Goal: Task Accomplishment & Management: Use online tool/utility

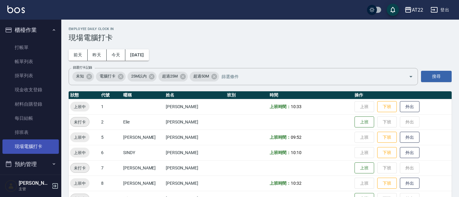
click at [47, 145] on link "現場電腦打卡" at bounding box center [30, 146] width 56 height 14
drag, startPoint x: 459, startPoint y: 73, endPoint x: 463, endPoint y: 71, distance: 5.1
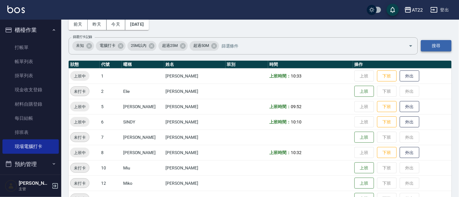
click at [449, 42] on button "搜尋" at bounding box center [436, 45] width 31 height 11
click at [118, 27] on button "今天" at bounding box center [116, 24] width 19 height 11
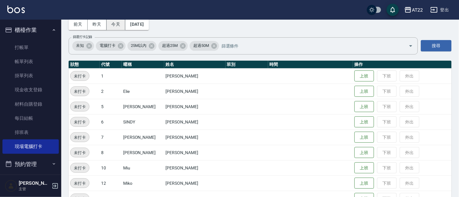
click at [118, 27] on button "今天" at bounding box center [116, 24] width 19 height 11
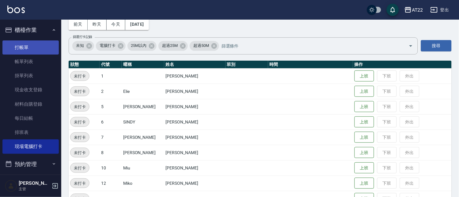
click at [29, 47] on link "打帳單" at bounding box center [30, 47] width 56 height 14
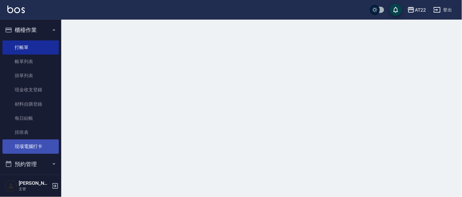
click at [36, 142] on link "現場電腦打卡" at bounding box center [30, 146] width 56 height 14
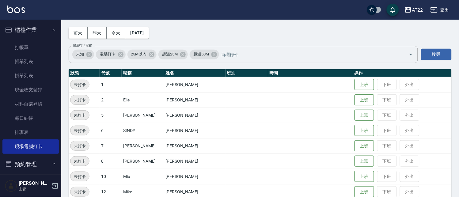
scroll to position [34, 0]
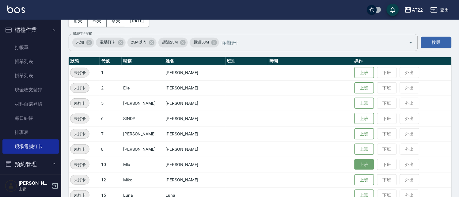
click at [355, 164] on button "上班" at bounding box center [365, 164] width 20 height 11
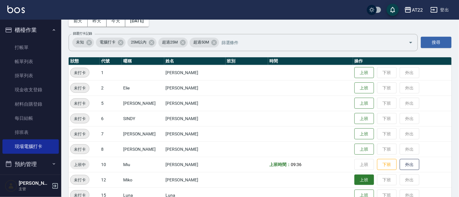
click at [355, 180] on button "上班" at bounding box center [365, 180] width 20 height 11
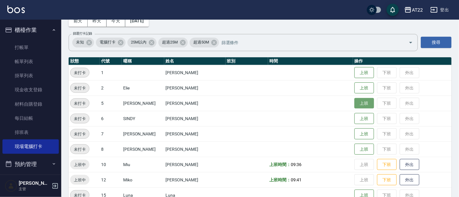
click at [355, 103] on button "上班" at bounding box center [365, 103] width 20 height 11
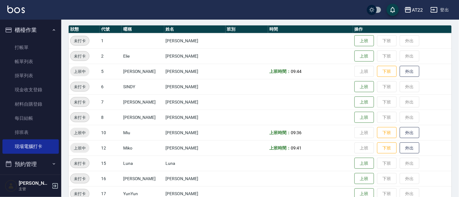
scroll to position [92, 0]
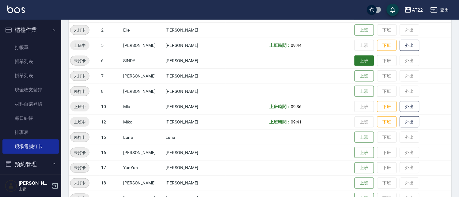
click at [356, 59] on button "上班" at bounding box center [365, 60] width 20 height 11
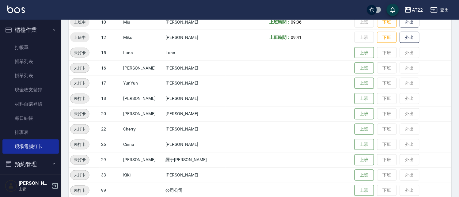
scroll to position [200, 0]
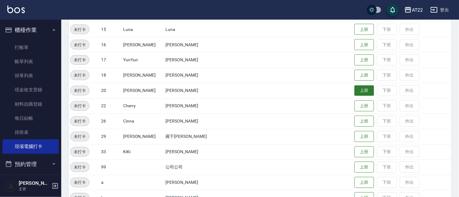
click at [359, 91] on button "上班" at bounding box center [365, 91] width 20 height 11
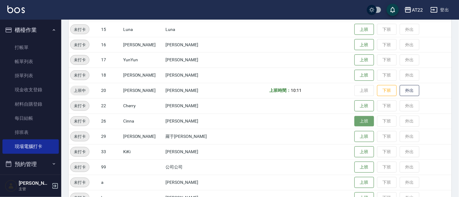
click at [356, 118] on button "上班" at bounding box center [365, 121] width 20 height 11
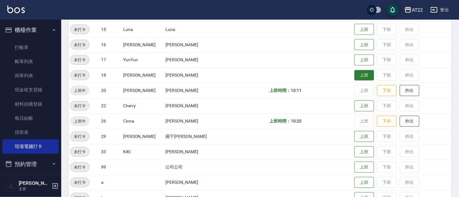
click at [364, 74] on button "上班" at bounding box center [365, 75] width 20 height 11
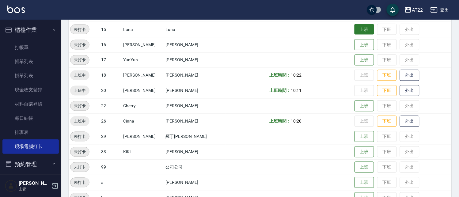
click at [355, 25] on button "上班" at bounding box center [365, 29] width 20 height 11
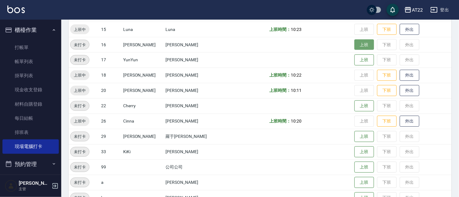
click at [355, 48] on button "上班" at bounding box center [365, 45] width 20 height 11
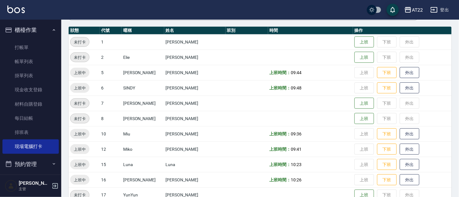
scroll to position [63, 0]
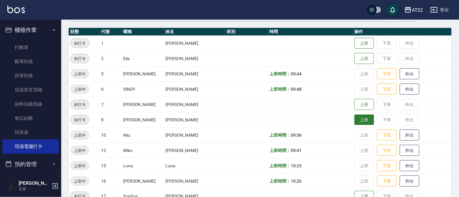
click at [356, 118] on button "上班" at bounding box center [365, 120] width 20 height 11
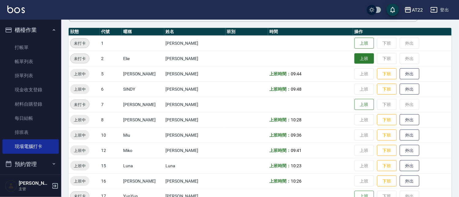
click at [355, 57] on button "上班" at bounding box center [365, 58] width 20 height 11
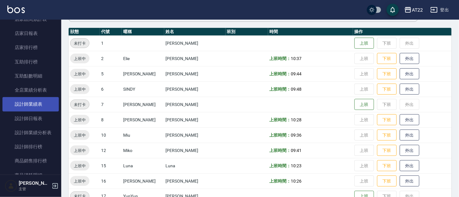
scroll to position [204, 0]
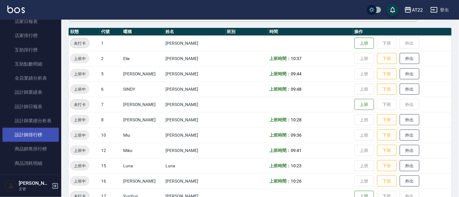
click at [50, 134] on link "設計師排行榜" at bounding box center [30, 135] width 56 height 14
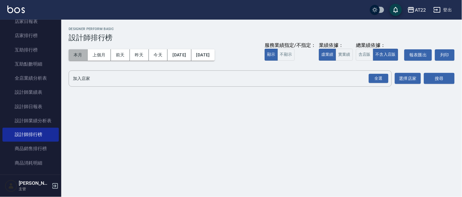
click at [74, 55] on button "本月" at bounding box center [78, 54] width 19 height 11
click at [372, 79] on div "全選" at bounding box center [379, 79] width 20 height 10
click at [435, 78] on button "搜尋" at bounding box center [439, 78] width 31 height 11
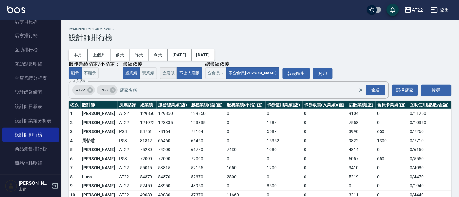
click at [170, 71] on button "含店販" at bounding box center [168, 73] width 17 height 12
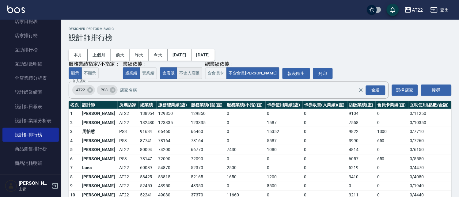
click at [182, 70] on button "不含入店販" at bounding box center [189, 73] width 25 height 12
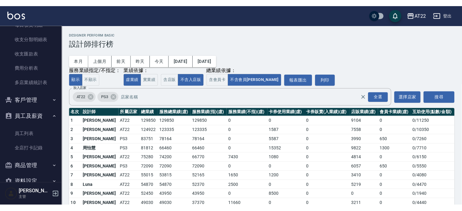
scroll to position [448, 0]
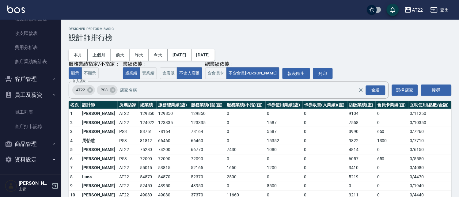
click at [28, 82] on button "客戶管理" at bounding box center [30, 79] width 56 height 16
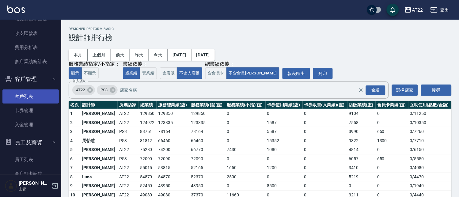
click at [27, 95] on link "客戶列表" at bounding box center [30, 97] width 56 height 14
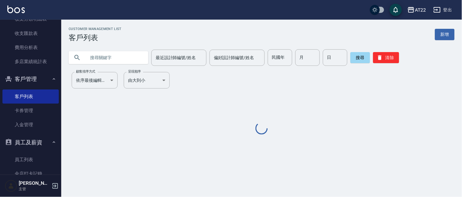
click at [108, 51] on input "text" at bounding box center [115, 57] width 58 height 17
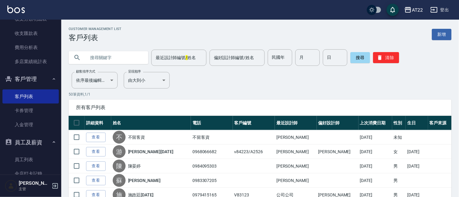
click at [108, 51] on input "text" at bounding box center [115, 57] width 58 height 17
click at [108, 62] on input "text" at bounding box center [115, 57] width 58 height 17
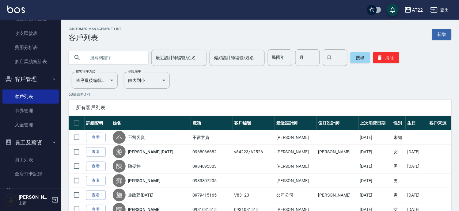
click at [91, 56] on input "text" at bounding box center [115, 57] width 58 height 17
click at [91, 56] on input "096" at bounding box center [115, 57] width 58 height 17
click at [127, 62] on input "09096" at bounding box center [115, 57] width 58 height 17
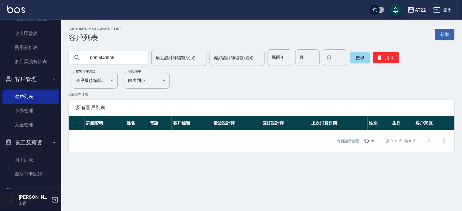
click at [114, 62] on input "0909440556" at bounding box center [115, 57] width 58 height 17
type input "0939389426"
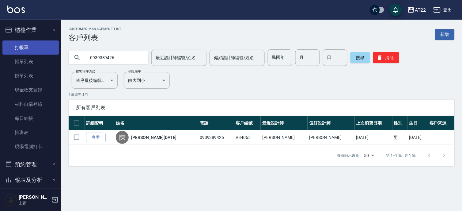
click at [38, 47] on link "打帳單" at bounding box center [30, 47] width 56 height 14
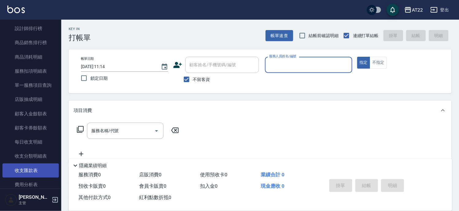
scroll to position [272, 0]
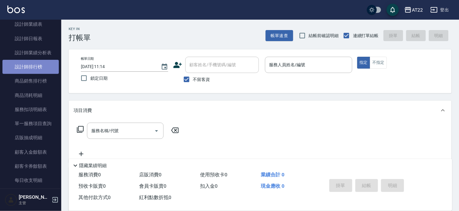
click at [31, 65] on link "設計師排行榜" at bounding box center [30, 67] width 56 height 14
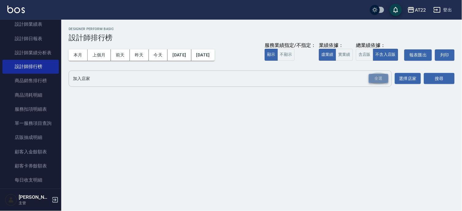
click at [383, 80] on div "全選" at bounding box center [379, 79] width 20 height 10
drag, startPoint x: 444, startPoint y: 78, endPoint x: 388, endPoint y: 96, distance: 59.5
click at [444, 78] on button "搜尋" at bounding box center [439, 78] width 31 height 11
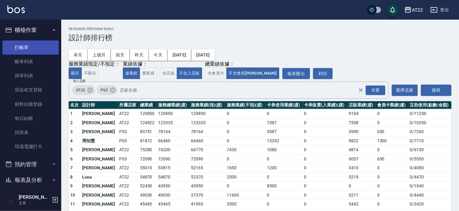
click at [22, 44] on link "打帳單" at bounding box center [30, 47] width 56 height 14
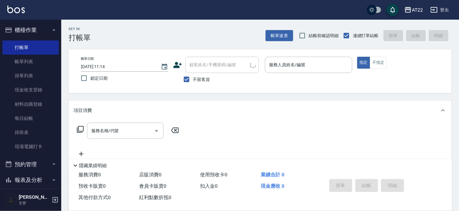
click at [204, 78] on span "不留客資" at bounding box center [201, 79] width 17 height 6
click at [193, 78] on input "不留客資" at bounding box center [186, 79] width 13 height 13
checkbox input "false"
click at [228, 69] on input "顧客姓名/手機號碼/編號" at bounding box center [217, 64] width 59 height 11
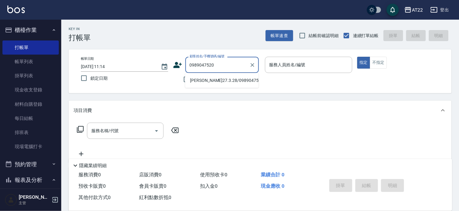
click at [228, 84] on li "[PERSON_NAME]27.3.28/0989047520/T91283" at bounding box center [222, 80] width 74 height 10
type input "[PERSON_NAME]27.3.28/0989047520/T91283"
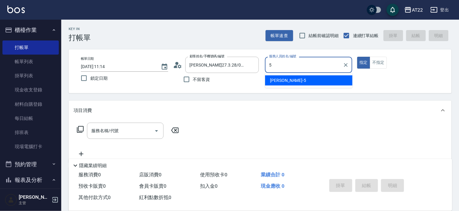
type input "[PERSON_NAME]-5"
type button "true"
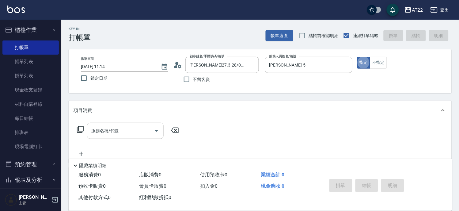
click at [131, 128] on input "服務名稱/代號" at bounding box center [121, 130] width 62 height 11
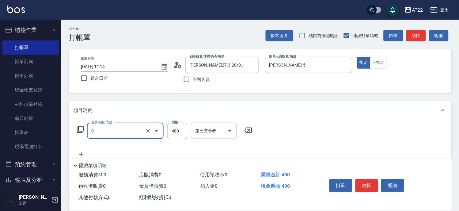
type input "有機洗髮(0)"
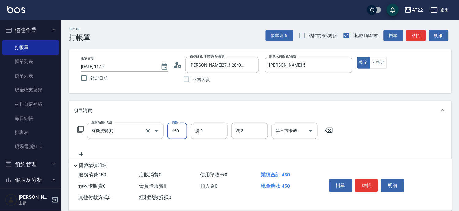
type input "450"
type input "[PERSON_NAME]-16"
click at [81, 151] on icon at bounding box center [81, 153] width 15 height 7
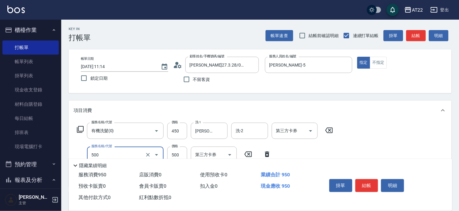
type input "剪髮(500)"
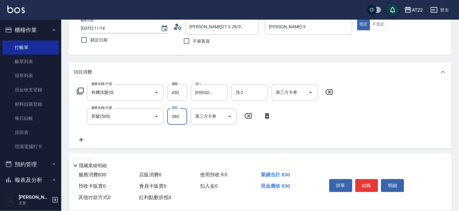
scroll to position [68, 0]
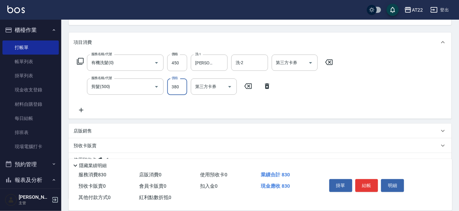
type input "380"
click at [80, 111] on icon at bounding box center [81, 109] width 15 height 7
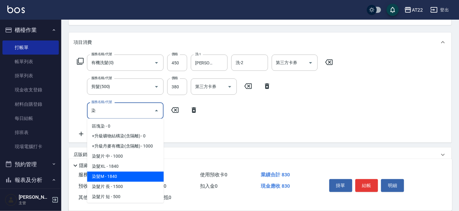
click at [145, 173] on span "染髮M - 1840" at bounding box center [125, 177] width 77 height 10
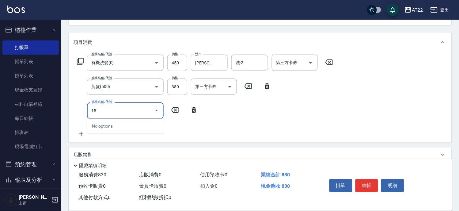
type input "1"
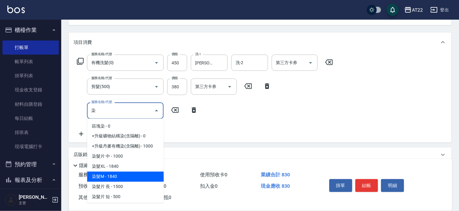
click at [126, 176] on span "染髮M - 1840" at bounding box center [125, 177] width 77 height 10
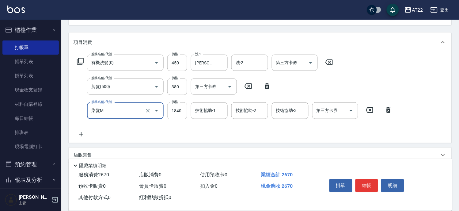
type input "染髮M"
click at [176, 113] on input "1840" at bounding box center [177, 110] width 20 height 17
type input "1550"
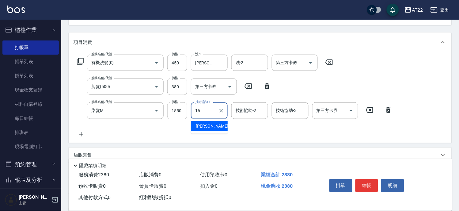
type input "[PERSON_NAME]-16"
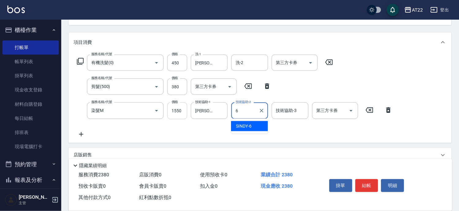
type input "SINDY-6"
click at [80, 131] on icon at bounding box center [81, 134] width 15 height 7
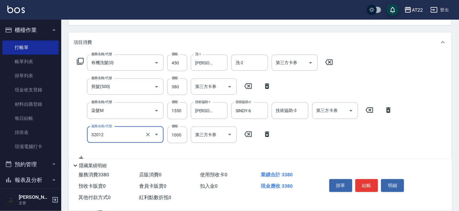
type input "+升級礦物染(含隔離)(32012)"
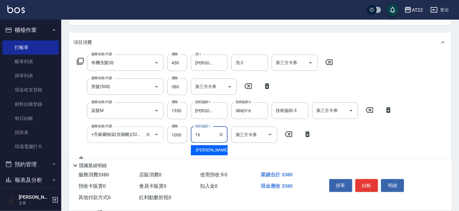
type input "[PERSON_NAME]-16"
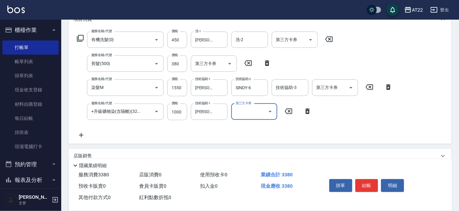
scroll to position [102, 0]
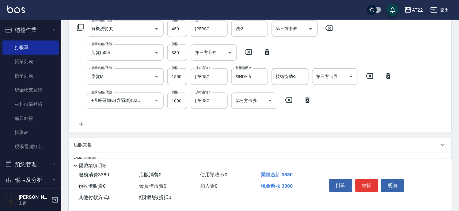
click at [81, 124] on icon at bounding box center [81, 124] width 4 height 4
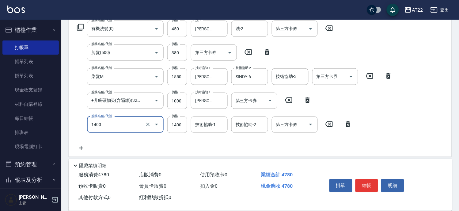
type input "漂髮中(1400)"
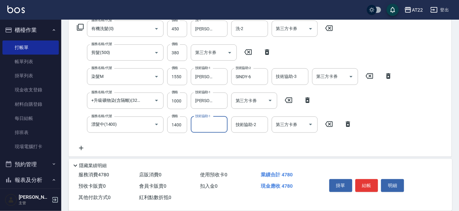
click at [80, 145] on icon at bounding box center [81, 147] width 15 height 7
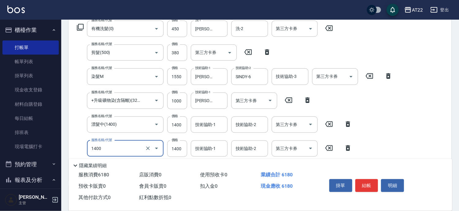
scroll to position [170, 0]
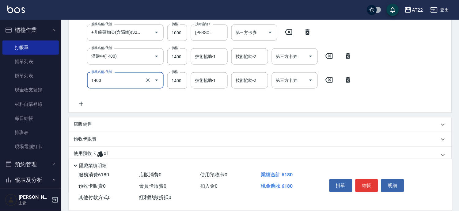
type input "漂髮中(1400)"
click at [81, 103] on icon at bounding box center [81, 104] width 4 height 4
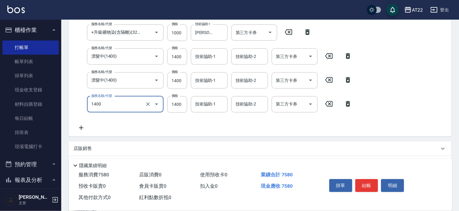
type input "漂髮中(1400)"
click at [80, 125] on icon at bounding box center [81, 127] width 15 height 7
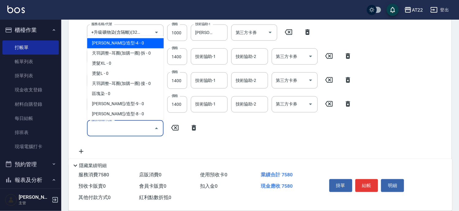
click at [111, 127] on input "服務名稱/代號" at bounding box center [121, 128] width 62 height 11
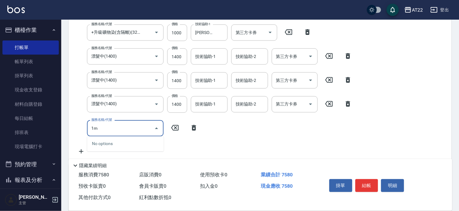
type input "1"
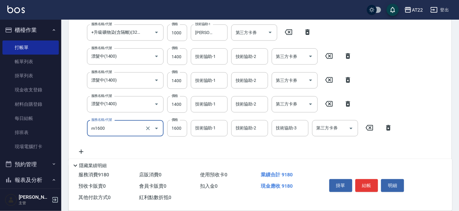
type input "M3D護髮(m1600)"
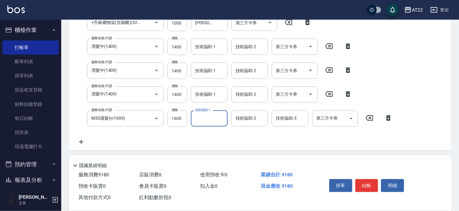
scroll to position [213, 0]
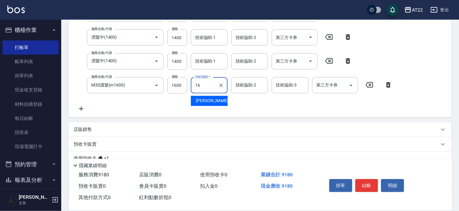
type input "[PERSON_NAME]-16"
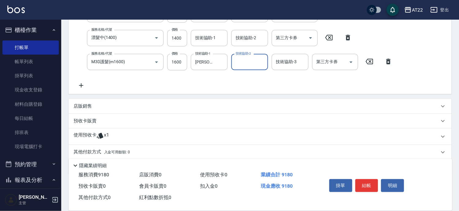
scroll to position [257, 0]
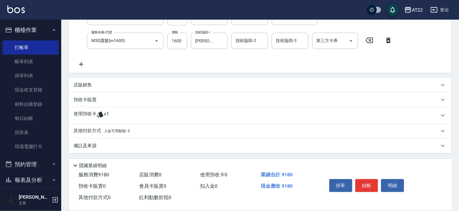
click at [91, 88] on p "店販銷售" at bounding box center [83, 85] width 18 height 6
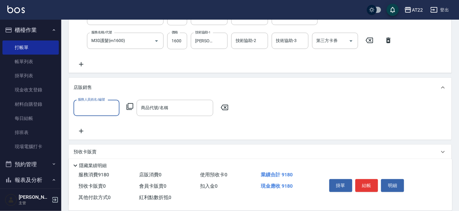
scroll to position [0, 0]
type input "[PERSON_NAME]-5"
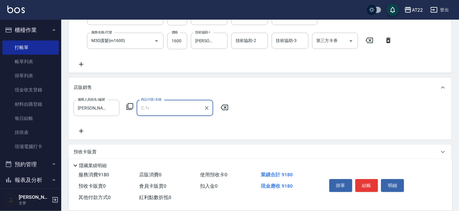
type input "粉"
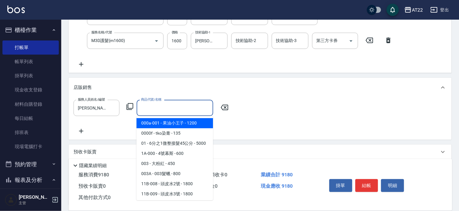
scroll to position [2, 0]
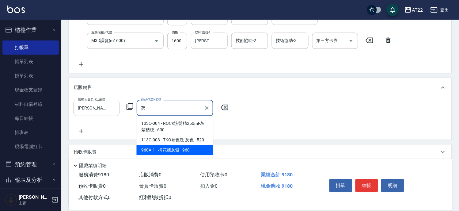
click at [173, 153] on span "960A-1 - 棉花糖灰紫 - 960" at bounding box center [175, 150] width 77 height 10
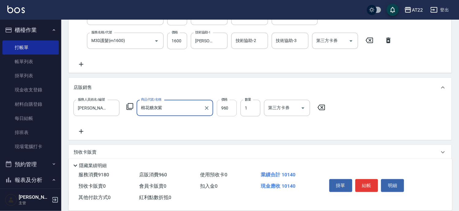
type input "棉花糖灰紫"
click at [233, 110] on input "960" at bounding box center [227, 108] width 20 height 17
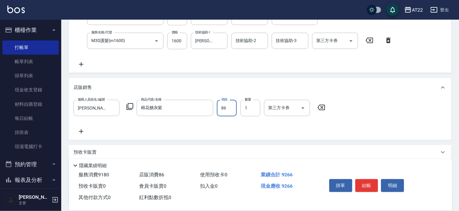
type input "864"
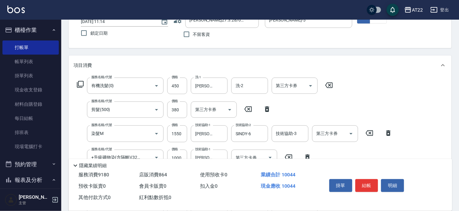
scroll to position [0, 0]
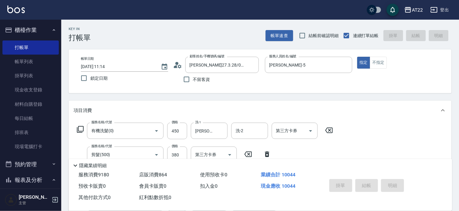
type input "[DATE] 11:17"
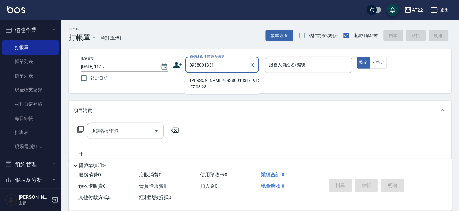
click at [226, 89] on li "[PERSON_NAME]/0938001331/T91282 27 03 28" at bounding box center [222, 83] width 74 height 17
type input "[PERSON_NAME]/0938001331/T91282 27 03 28"
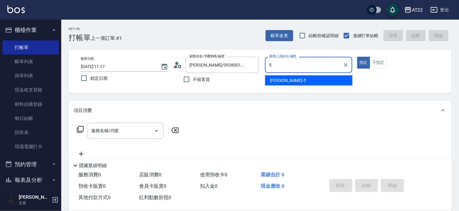
type input "[PERSON_NAME]-5"
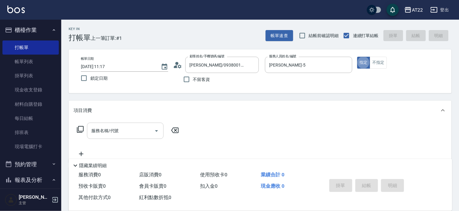
click at [128, 124] on div "服務名稱/代號" at bounding box center [125, 131] width 77 height 16
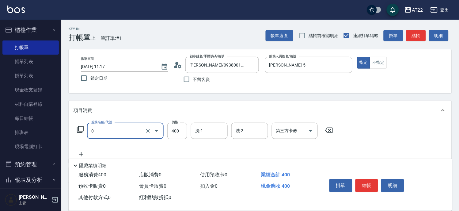
type input "有機洗髮(0)"
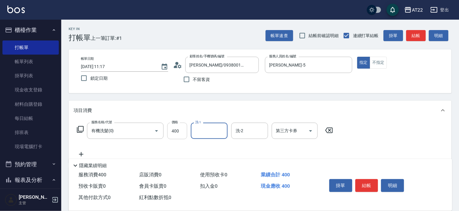
click at [176, 134] on input "400" at bounding box center [177, 131] width 20 height 17
type input "450"
type input "[PERSON_NAME]-16"
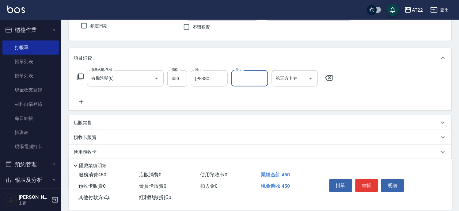
scroll to position [42, 0]
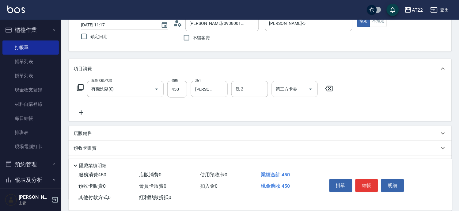
click at [77, 112] on icon at bounding box center [81, 112] width 15 height 7
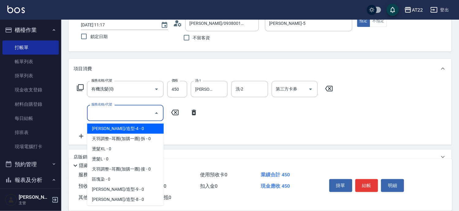
click at [107, 110] on input "服務名稱/代號" at bounding box center [121, 113] width 62 height 11
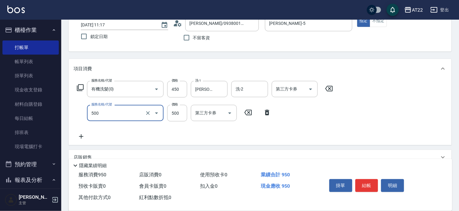
type input "剪髮(500)"
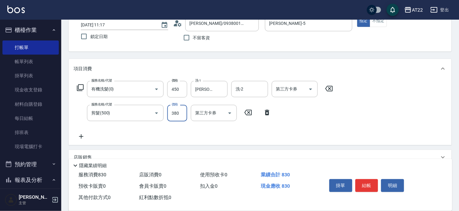
type input "380"
click at [82, 135] on icon at bounding box center [81, 136] width 15 height 7
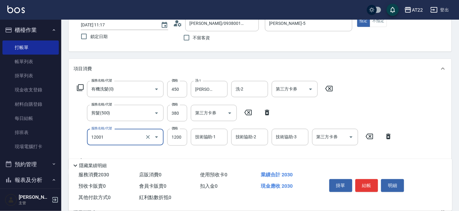
type input "燙髮S(12001)"
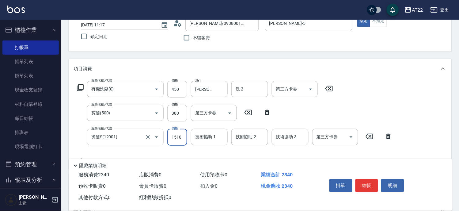
type input "1510"
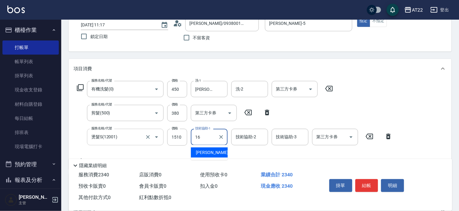
type input "[PERSON_NAME]-16"
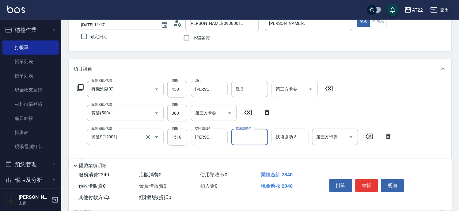
scroll to position [76, 0]
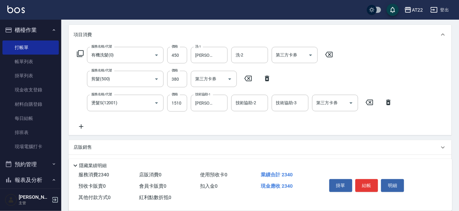
click at [84, 127] on icon at bounding box center [81, 126] width 15 height 7
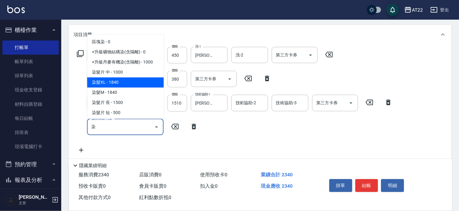
click at [139, 81] on span "染髮XL - 1840" at bounding box center [125, 82] width 77 height 10
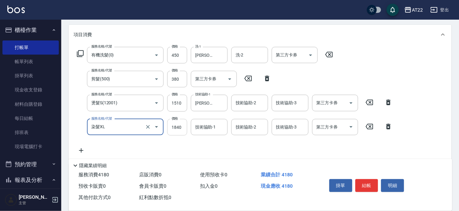
type input "染髮XL"
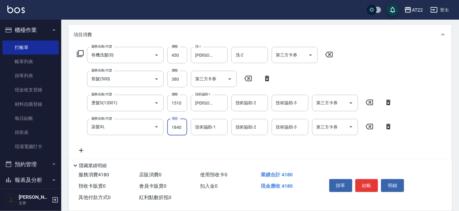
click at [176, 126] on input "1840" at bounding box center [177, 127] width 20 height 17
type input "3240"
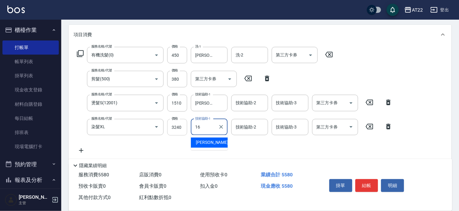
type input "[PERSON_NAME]-16"
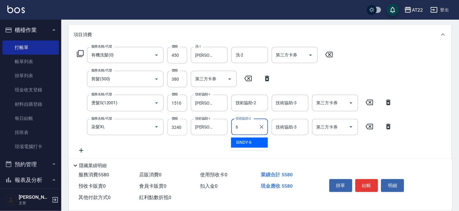
type input "SINDY-6"
click at [82, 147] on icon at bounding box center [81, 150] width 15 height 7
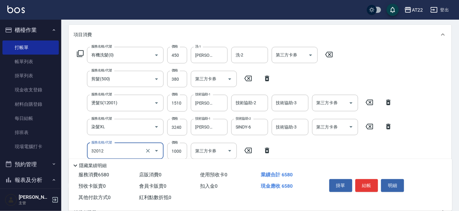
type input "+升級礦物染(含隔離)(32012)"
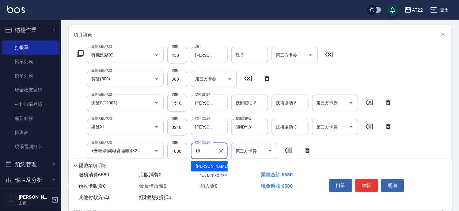
type input "[PERSON_NAME]-16"
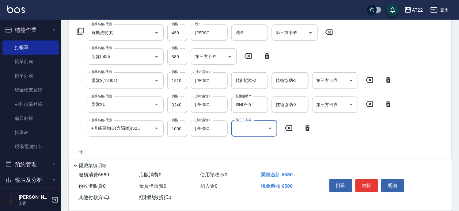
scroll to position [110, 0]
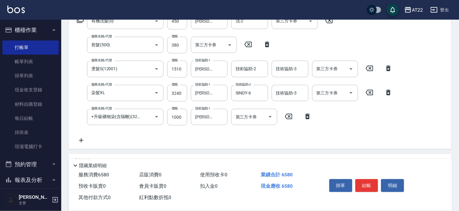
click at [84, 140] on icon at bounding box center [81, 140] width 15 height 7
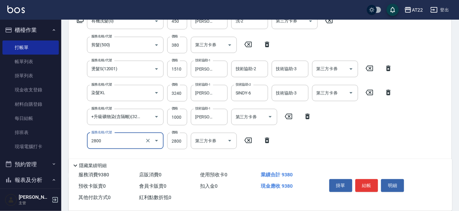
type input "漂髮特長(2800)"
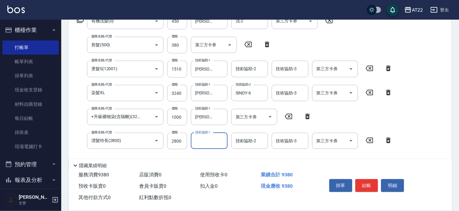
scroll to position [144, 0]
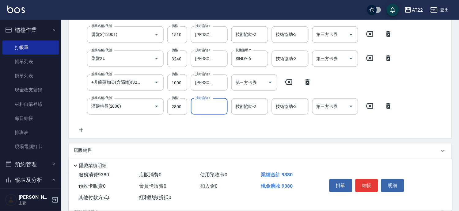
click at [84, 127] on icon at bounding box center [81, 129] width 15 height 7
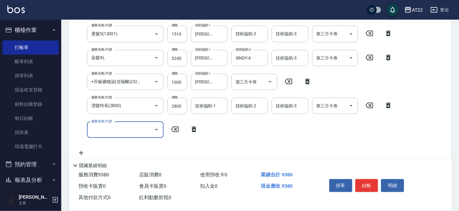
scroll to position [0, 0]
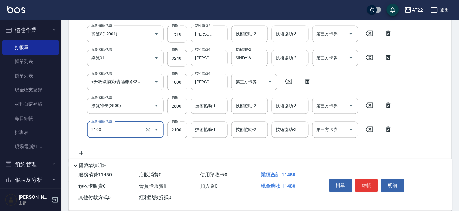
type input "漂髮長(2100)"
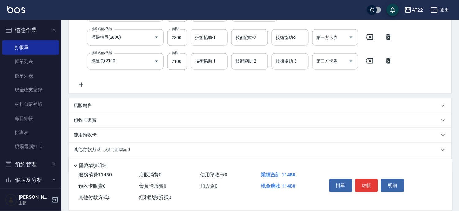
click at [77, 81] on icon at bounding box center [81, 84] width 15 height 7
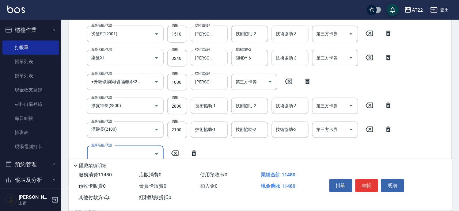
scroll to position [0, 0]
type input "ㄩ"
type input "M3D護髮(m1600)"
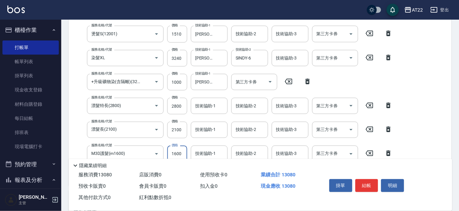
scroll to position [145, 0]
type input "2700"
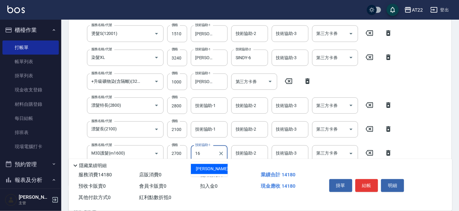
type input "[PERSON_NAME]-16"
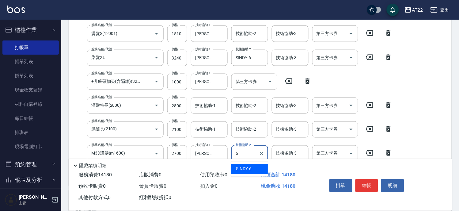
type input "SINDY-6"
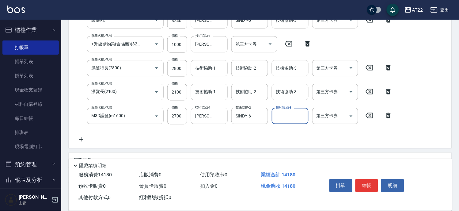
scroll to position [213, 0]
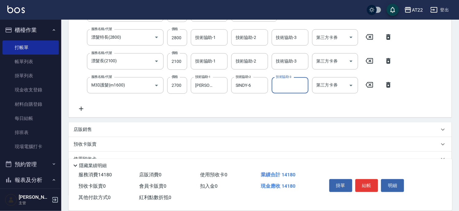
click at [83, 127] on p "店販銷售" at bounding box center [83, 130] width 18 height 6
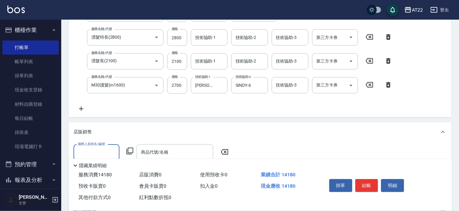
scroll to position [0, 0]
type input "[PERSON_NAME]-5"
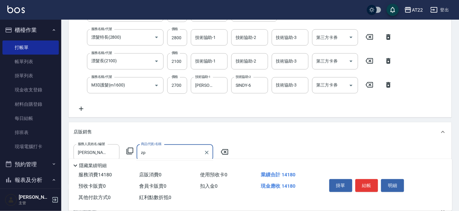
type input "z"
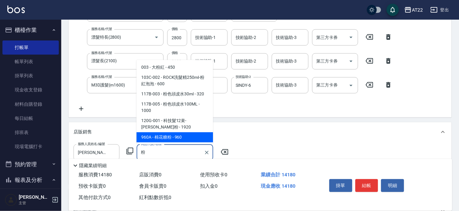
click at [151, 132] on span "960A - 棉花糖粉 - 960" at bounding box center [175, 137] width 77 height 10
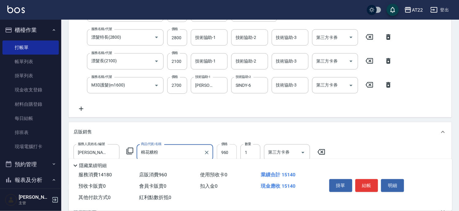
type input "棉花糖粉"
click at [224, 154] on input "960" at bounding box center [227, 152] width 20 height 17
type input "864"
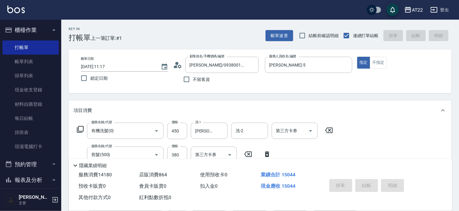
type input "[DATE] 11:22"
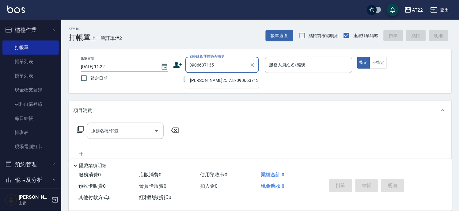
click at [215, 86] on li "[PERSON_NAME]25.7.8/0906637135/T82625" at bounding box center [222, 80] width 74 height 10
type input "[PERSON_NAME]25.7.8/0906637135/T82625"
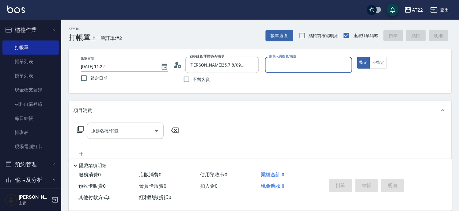
type input "Zoe-8"
click at [142, 134] on input "服務名稱/代號" at bounding box center [121, 130] width 62 height 11
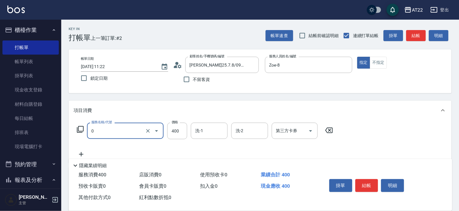
type input "有機洗髮(0)"
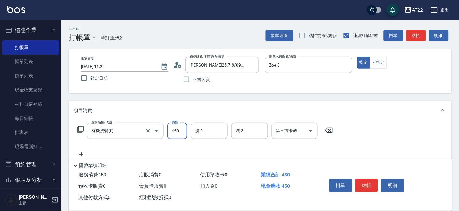
type input "450"
type input "[PERSON_NAME]-29"
click at [85, 151] on icon at bounding box center [81, 153] width 15 height 7
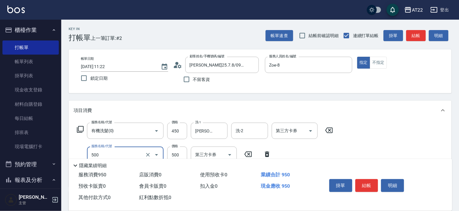
type input "剪髮(500)"
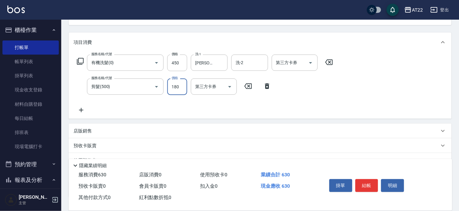
type input "180"
click at [83, 109] on icon at bounding box center [81, 109] width 15 height 7
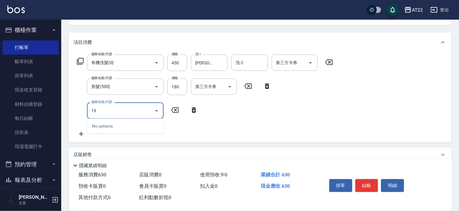
type input "1"
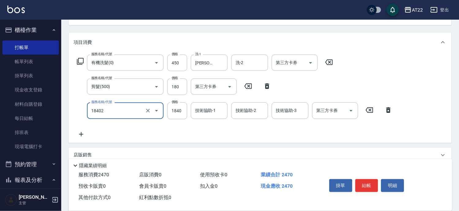
type input "染髮L(18402)"
type input "1980"
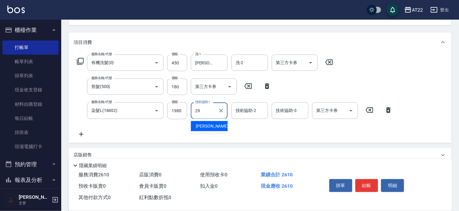
type input "[PERSON_NAME]-29"
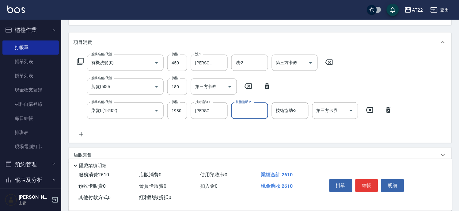
click at [83, 134] on icon at bounding box center [81, 134] width 4 height 4
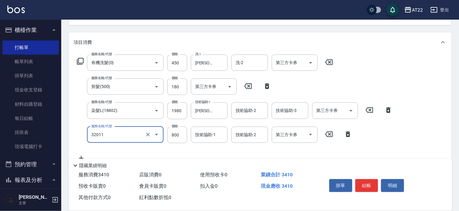
type input "+升級結構染(含隔離)(32011)"
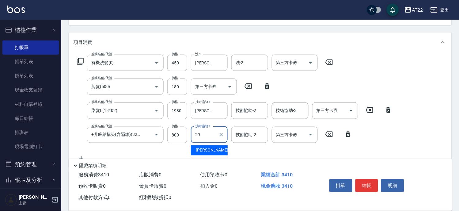
type input "[PERSON_NAME]-29"
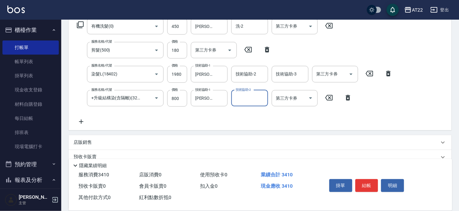
scroll to position [136, 0]
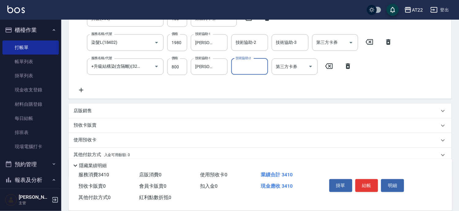
click at [80, 92] on icon at bounding box center [81, 89] width 15 height 7
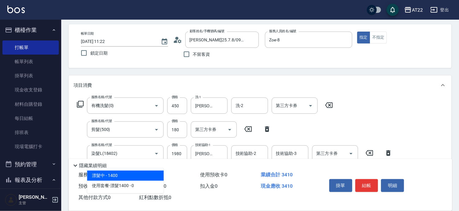
scroll to position [127, 0]
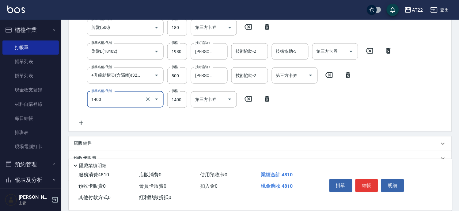
type input "漂髮中(1400)"
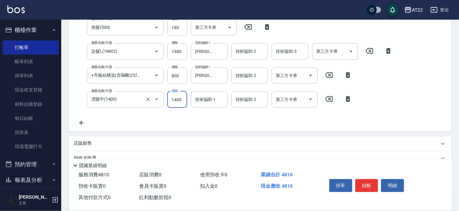
scroll to position [123, 0]
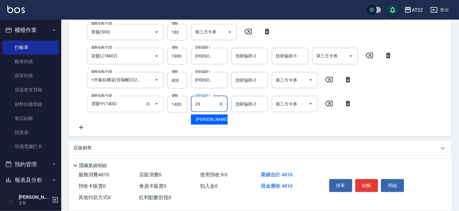
type input "[PERSON_NAME]-29"
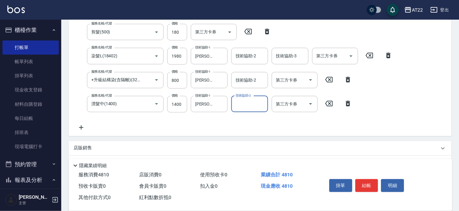
click at [82, 122] on div "服務名稱/代號 有機洗髮(0) 服務名稱/代號 價格 450 價格 洗-1 [PERSON_NAME]-29 洗-1 洗-2 洗-2 第三方卡券 第三方卡券 …" at bounding box center [235, 65] width 323 height 131
click at [82, 125] on icon at bounding box center [81, 127] width 15 height 7
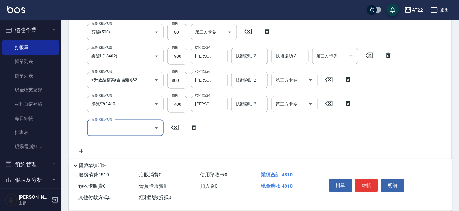
scroll to position [0, 0]
type input "漂髮短(700-1)"
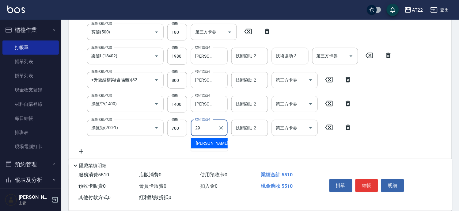
type input "[PERSON_NAME]-29"
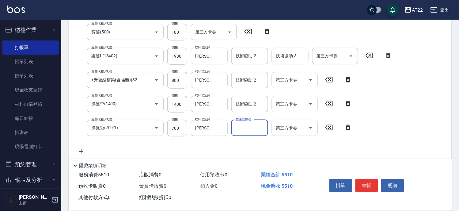
click at [80, 149] on icon at bounding box center [81, 151] width 15 height 7
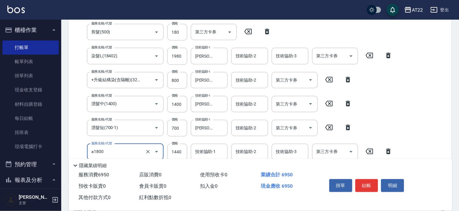
type input "結構式三段(a1800)"
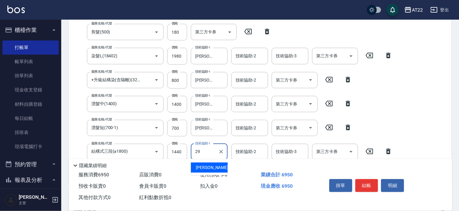
type input "[PERSON_NAME]-29"
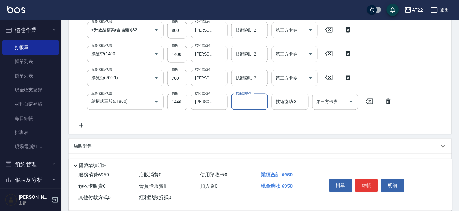
scroll to position [225, 0]
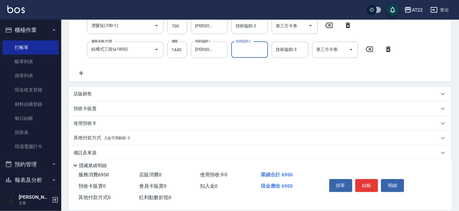
click at [80, 91] on p "店販銷售" at bounding box center [83, 94] width 18 height 6
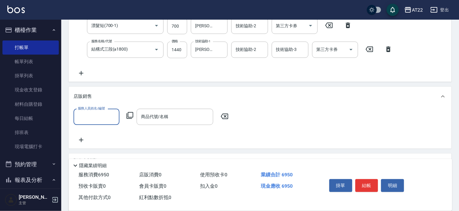
scroll to position [0, 0]
type input "Zoe-8"
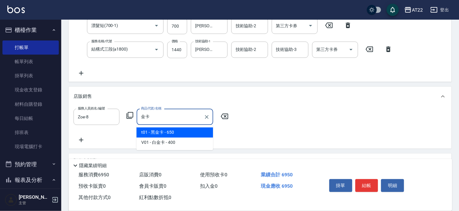
type input "黑金卡"
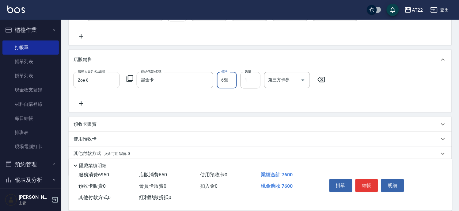
scroll to position [284, 0]
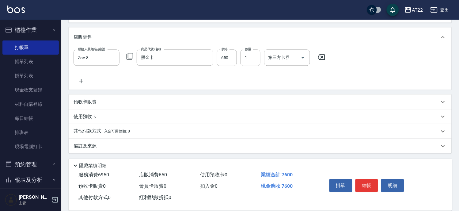
click at [84, 133] on p "其他付款方式 入金可用餘額: 0" at bounding box center [102, 131] width 56 height 7
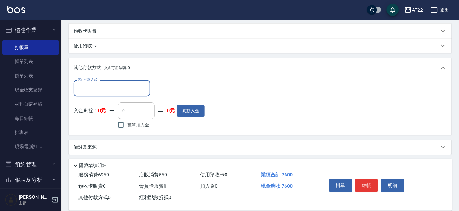
scroll to position [356, 0]
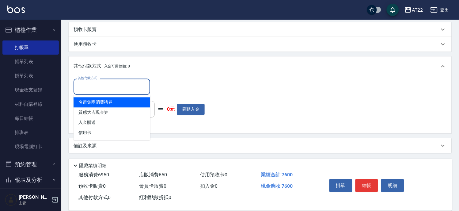
click at [97, 86] on input "其他付款方式" at bounding box center [111, 86] width 71 height 11
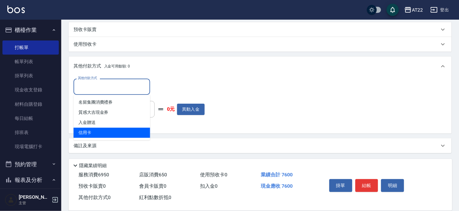
click at [108, 129] on span "信用卡" at bounding box center [112, 133] width 77 height 10
type input "信用卡"
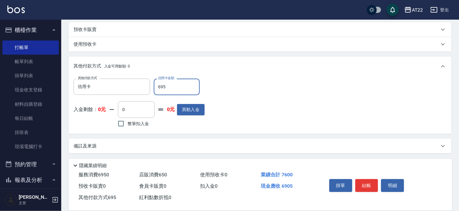
click at [173, 90] on input "695" at bounding box center [177, 86] width 46 height 17
type input "6950"
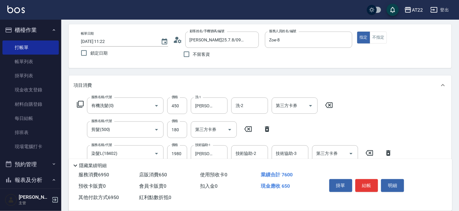
scroll to position [0, 0]
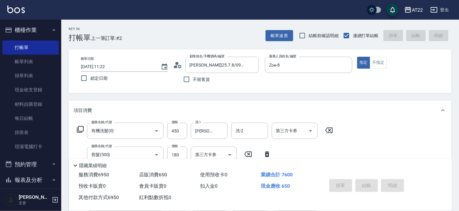
type input "[DATE] 11:24"
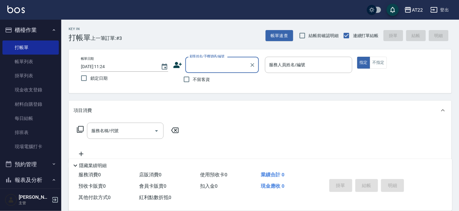
click at [176, 63] on icon at bounding box center [177, 65] width 9 height 6
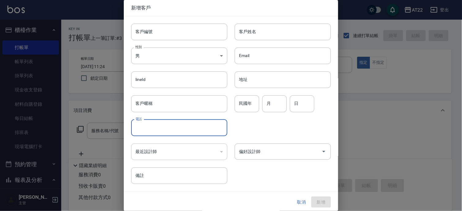
click at [173, 125] on input "電話" at bounding box center [179, 128] width 96 height 17
type input "0933775517"
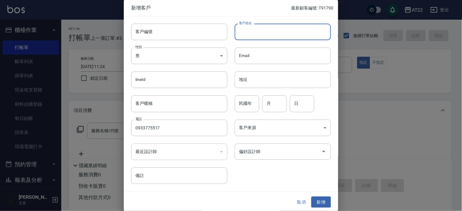
click at [274, 32] on input "客戶姓名" at bounding box center [283, 32] width 96 height 17
type input "[PERSON_NAME]"
click at [249, 104] on input "民國年" at bounding box center [247, 103] width 25 height 17
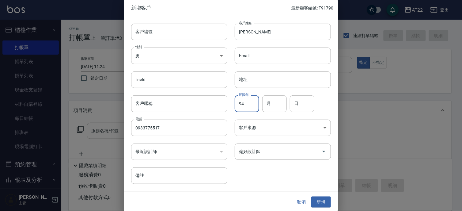
type input "94"
type input "11"
type input "21"
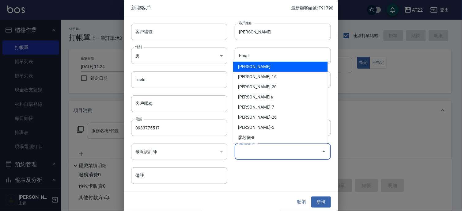
click at [272, 154] on input "偏好設計師" at bounding box center [279, 151] width 82 height 11
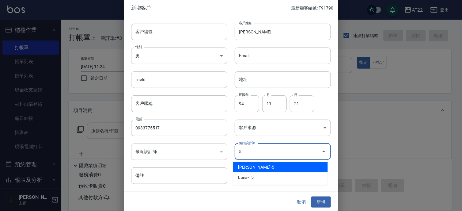
type input "[PERSON_NAME]"
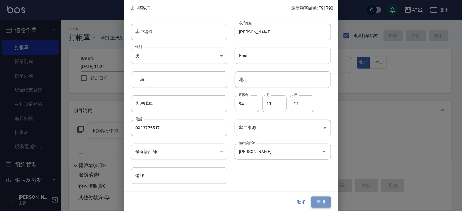
click at [326, 197] on button "新增" at bounding box center [321, 201] width 20 height 11
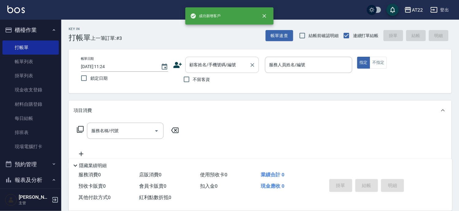
click at [204, 57] on div "顧客姓名/手機號碼/編號" at bounding box center [222, 65] width 74 height 16
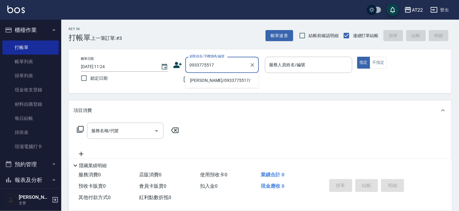
click at [223, 81] on li "[PERSON_NAME]/0933775517/" at bounding box center [222, 80] width 74 height 10
type input "[PERSON_NAME]/0933775517/"
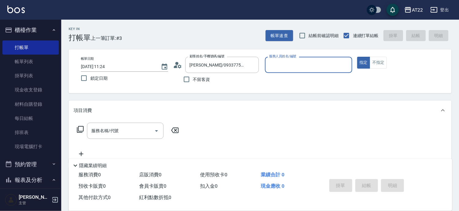
type input "[PERSON_NAME]-5"
click at [136, 130] on input "服務名稱/代號" at bounding box center [121, 130] width 62 height 11
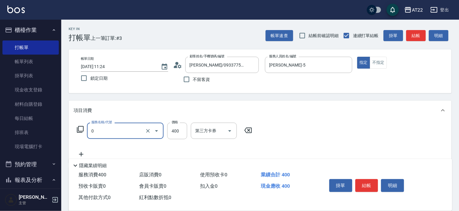
type input "有機洗髮(0)"
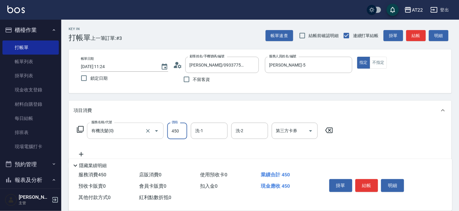
type input "450"
type input "[PERSON_NAME]-16"
click at [85, 152] on icon at bounding box center [81, 153] width 15 height 7
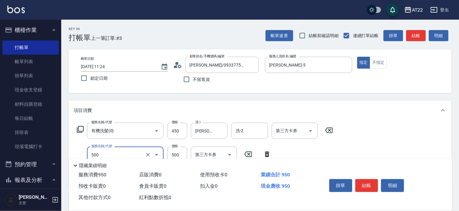
type input "剪髮(500)"
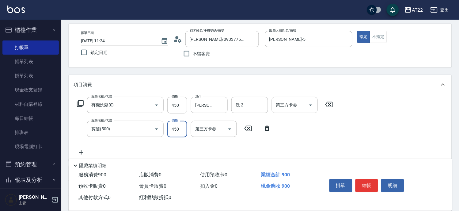
scroll to position [68, 0]
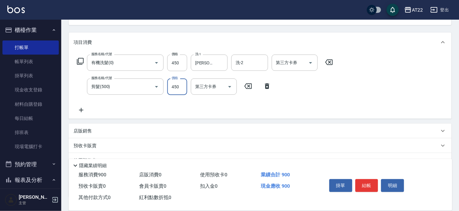
type input "450"
click at [84, 111] on icon at bounding box center [81, 109] width 15 height 7
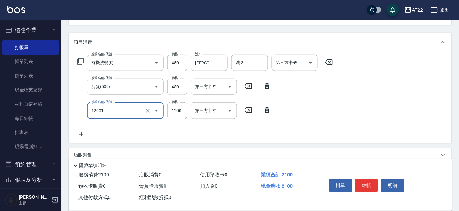
type input "燙髮S(12001)"
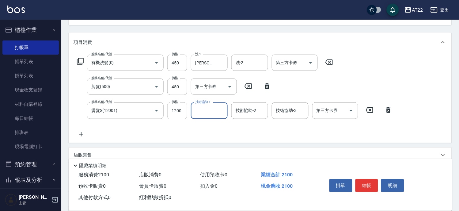
click at [178, 112] on input "1200" at bounding box center [177, 110] width 20 height 17
type input "1700"
type input "[PERSON_NAME]-16"
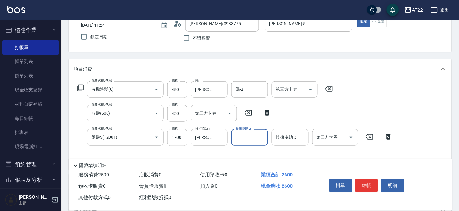
scroll to position [0, 0]
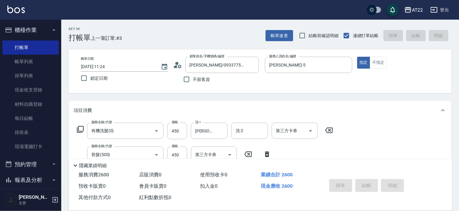
type input "[DATE] 11:26"
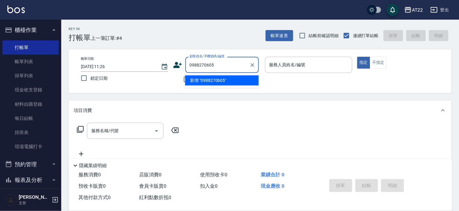
type input "0988270605"
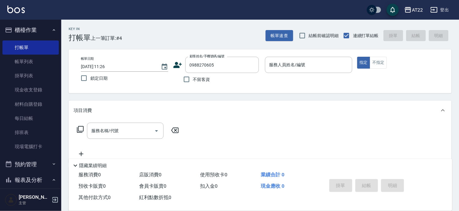
click at [175, 66] on icon at bounding box center [177, 65] width 9 height 6
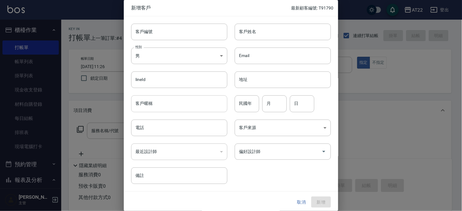
type input "0988270605"
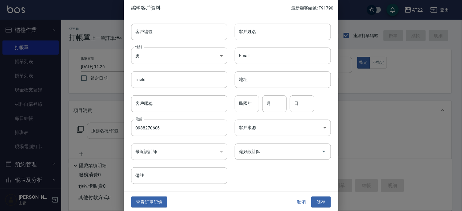
click at [246, 105] on input "民國年" at bounding box center [247, 103] width 25 height 17
type input "67"
type input "6"
click at [274, 30] on input "客戶姓名" at bounding box center [283, 32] width 96 height 17
type input "簡"
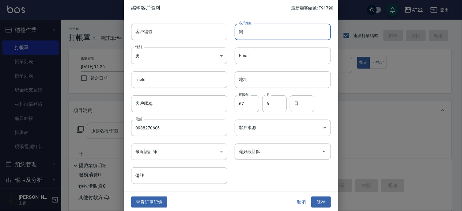
click at [357, 163] on div at bounding box center [231, 105] width 462 height 211
click at [297, 103] on input "日" at bounding box center [302, 103] width 25 height 17
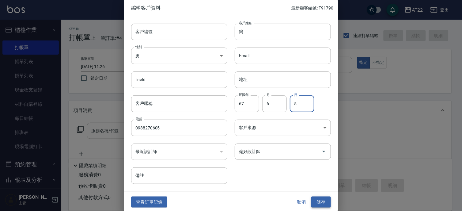
type input "5"
click at [314, 197] on button "儲存" at bounding box center [321, 201] width 20 height 11
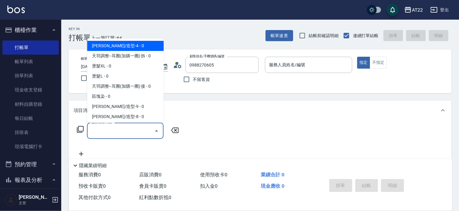
click at [110, 133] on div "服務名稱/代號 服務名稱/代號" at bounding box center [125, 131] width 77 height 16
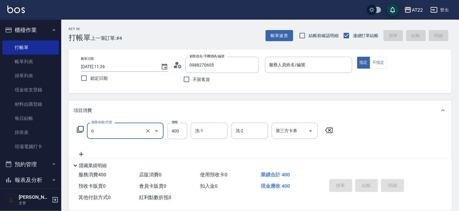
type input "有機洗髮(0)"
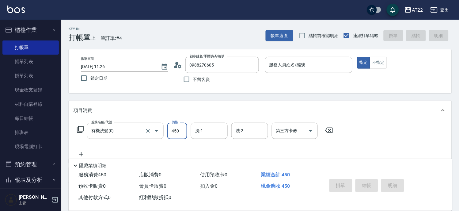
type input "450"
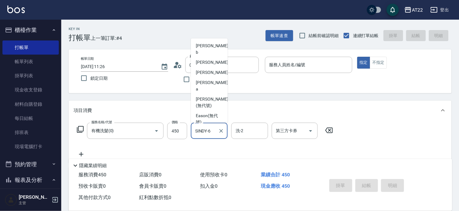
click at [208, 134] on input "SINDY-6" at bounding box center [205, 130] width 22 height 11
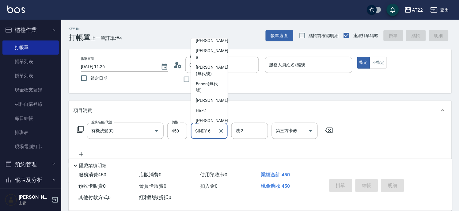
click at [208, 134] on input "SINDY-6" at bounding box center [205, 130] width 22 height 11
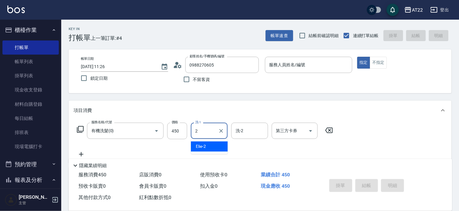
scroll to position [0, 0]
type input "Cinna-26"
click at [84, 151] on icon at bounding box center [81, 153] width 15 height 7
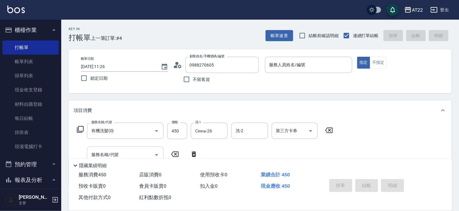
click at [141, 154] on input "服務名稱/代號" at bounding box center [121, 154] width 62 height 11
type input "剪髮(500)"
type input "200"
click at [377, 59] on button "不指定" at bounding box center [378, 63] width 17 height 12
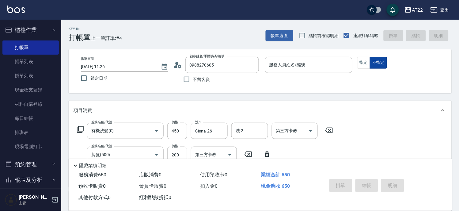
type button "false"
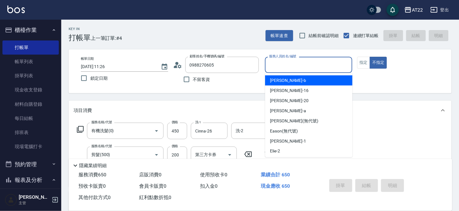
click at [311, 63] on input "服務人員姓名/編號" at bounding box center [309, 64] width 82 height 11
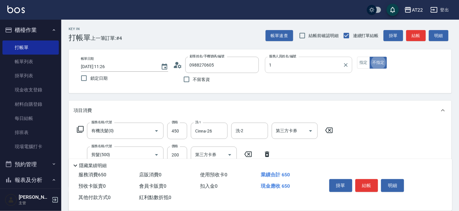
type input "[PERSON_NAME]-1"
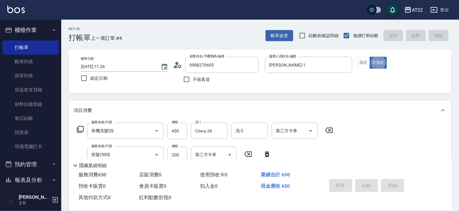
type input "[DATE] 11:27"
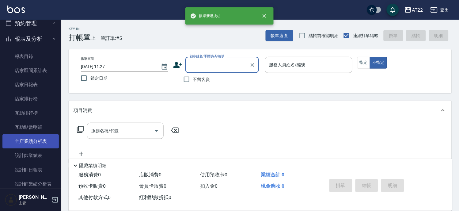
scroll to position [170, 0]
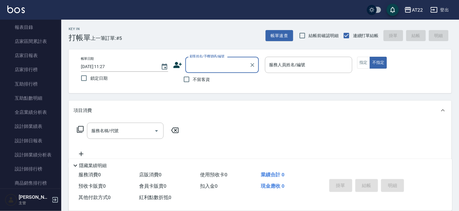
drag, startPoint x: 43, startPoint y: 166, endPoint x: 68, endPoint y: 143, distance: 33.8
click at [43, 166] on link "設計師排行榜" at bounding box center [30, 169] width 56 height 14
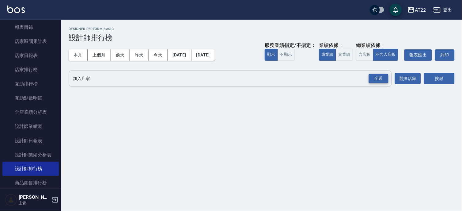
click at [381, 76] on div "全選" at bounding box center [379, 79] width 20 height 10
click at [440, 77] on button "搜尋" at bounding box center [439, 78] width 31 height 11
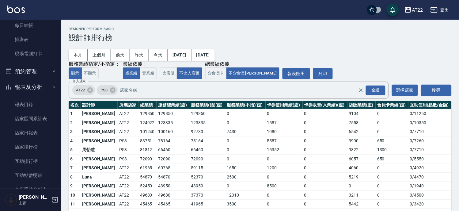
scroll to position [136, 0]
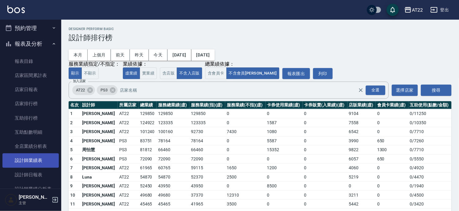
drag, startPoint x: 45, startPoint y: 169, endPoint x: 47, endPoint y: 165, distance: 4.4
click at [45, 169] on link "設計師日報表" at bounding box center [30, 175] width 56 height 14
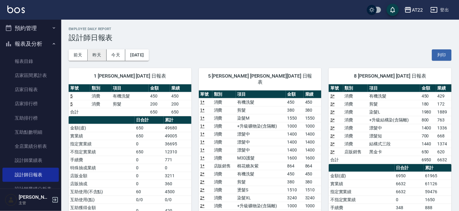
click at [98, 56] on button "昨天" at bounding box center [97, 54] width 19 height 11
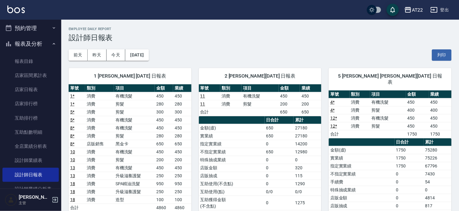
scroll to position [13, 0]
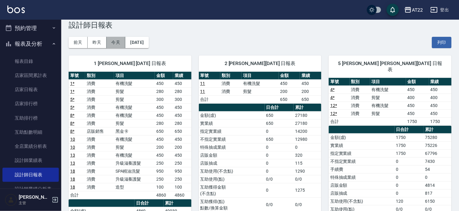
click at [114, 44] on button "今天" at bounding box center [116, 42] width 19 height 11
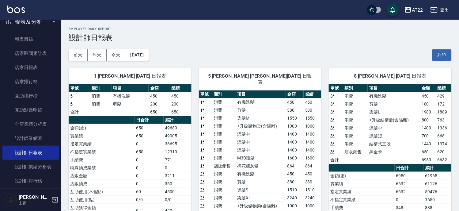
scroll to position [170, 0]
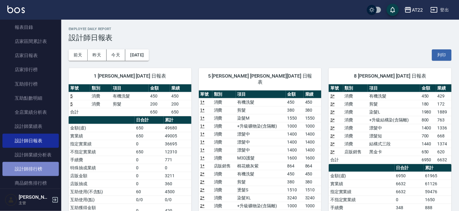
click at [38, 169] on link "設計師排行榜" at bounding box center [30, 169] width 56 height 14
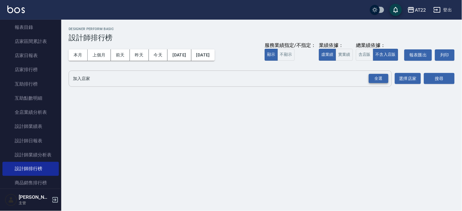
click at [376, 74] on div "全選" at bounding box center [379, 79] width 20 height 10
click at [84, 51] on button "本月" at bounding box center [78, 54] width 19 height 11
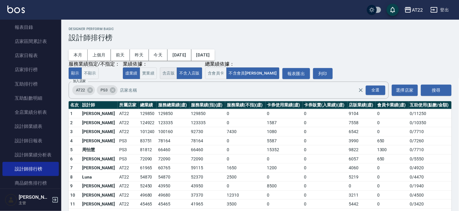
click at [169, 75] on button "含店販" at bounding box center [168, 73] width 17 height 12
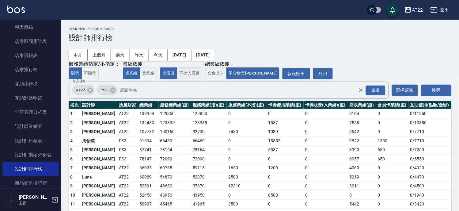
click at [183, 73] on button "不含入店販" at bounding box center [189, 73] width 25 height 12
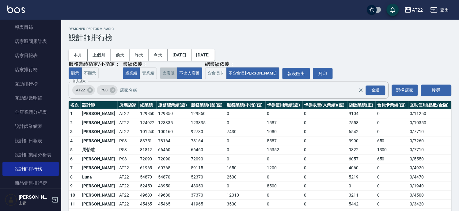
click at [166, 74] on button "含店販" at bounding box center [168, 73] width 17 height 12
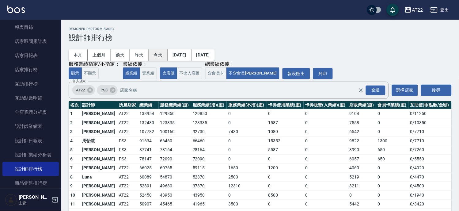
click at [154, 56] on button "今天" at bounding box center [158, 54] width 19 height 11
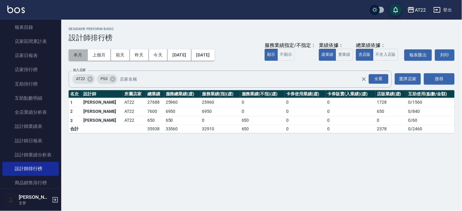
click at [73, 55] on button "本月" at bounding box center [78, 54] width 19 height 11
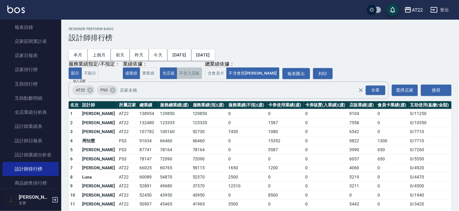
click at [191, 74] on button "不含入店販" at bounding box center [189, 73] width 25 height 12
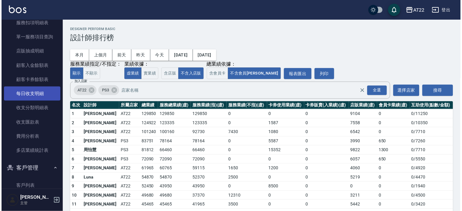
scroll to position [409, 0]
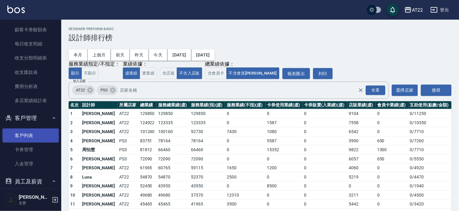
click at [50, 136] on link "客戶列表" at bounding box center [30, 135] width 56 height 14
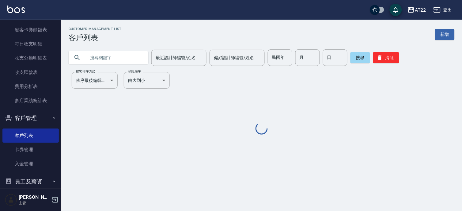
click at [104, 60] on input "text" at bounding box center [115, 57] width 58 height 17
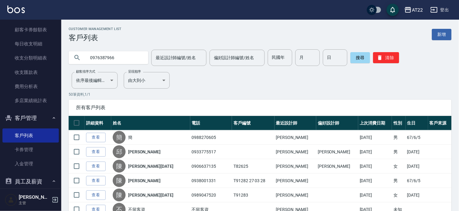
type input "0976387966"
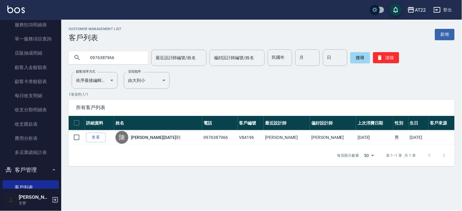
scroll to position [307, 0]
